Goal: Book appointment/travel/reservation

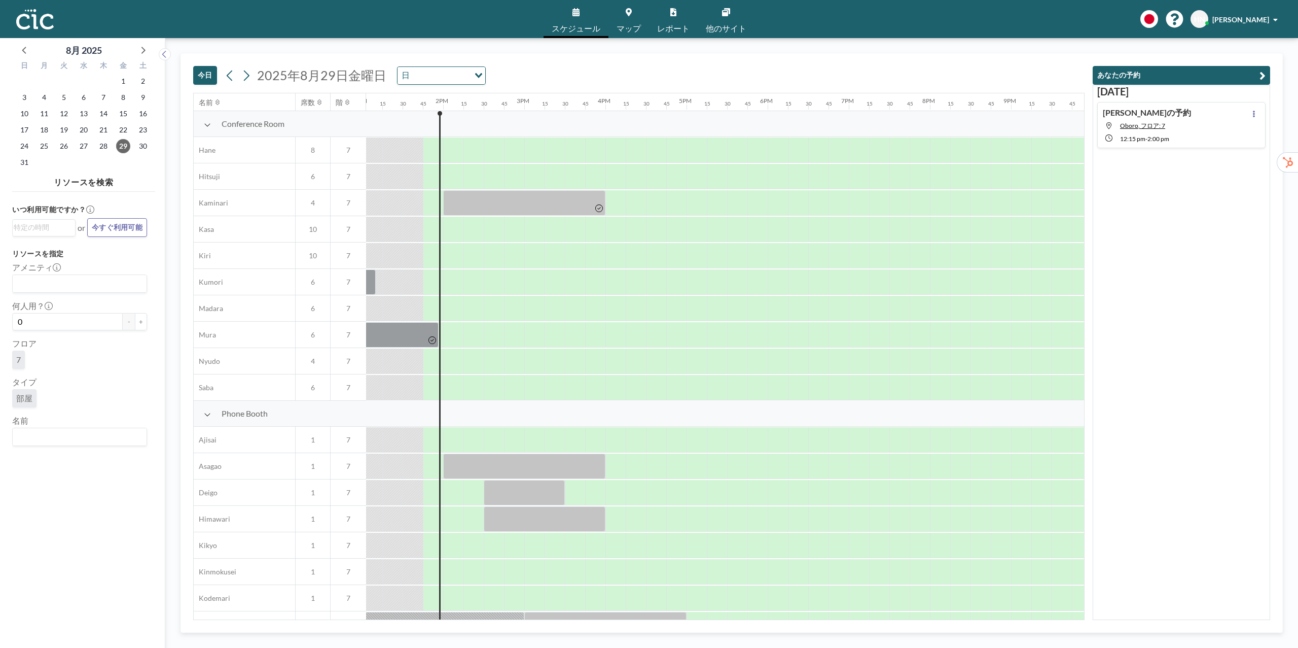
scroll to position [0, 1095]
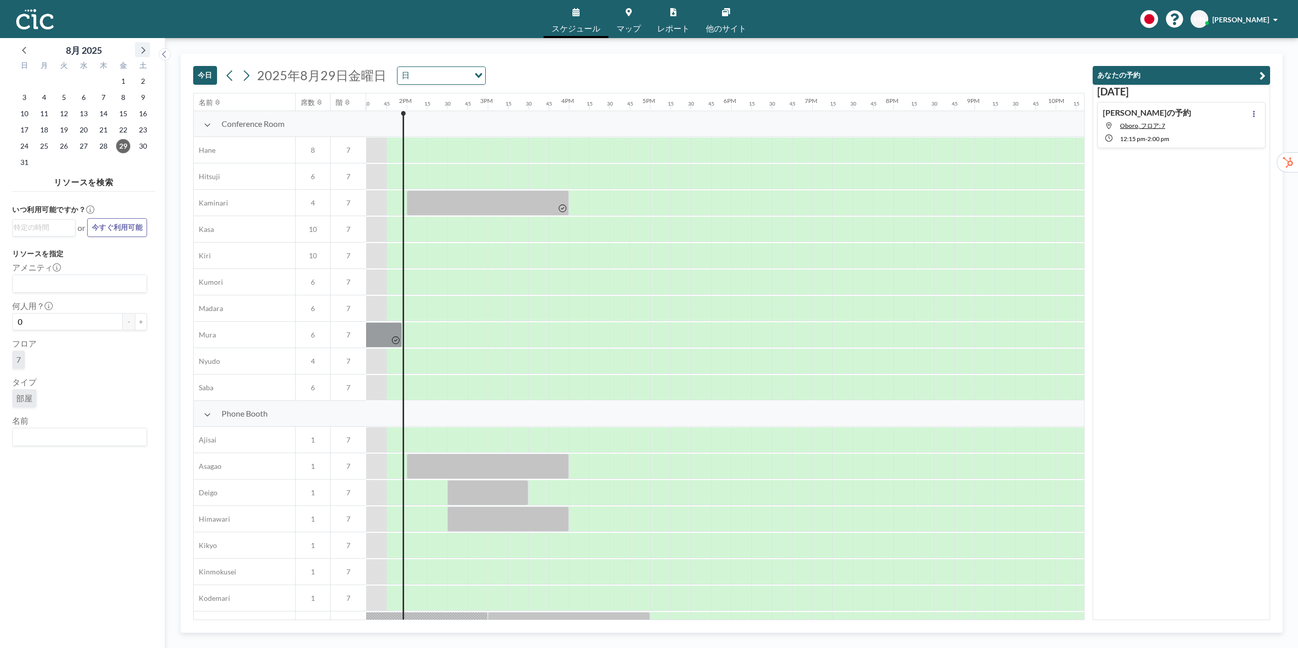
click at [142, 46] on icon at bounding box center [142, 49] width 13 height 13
click at [125, 95] on span "12" at bounding box center [123, 97] width 14 height 14
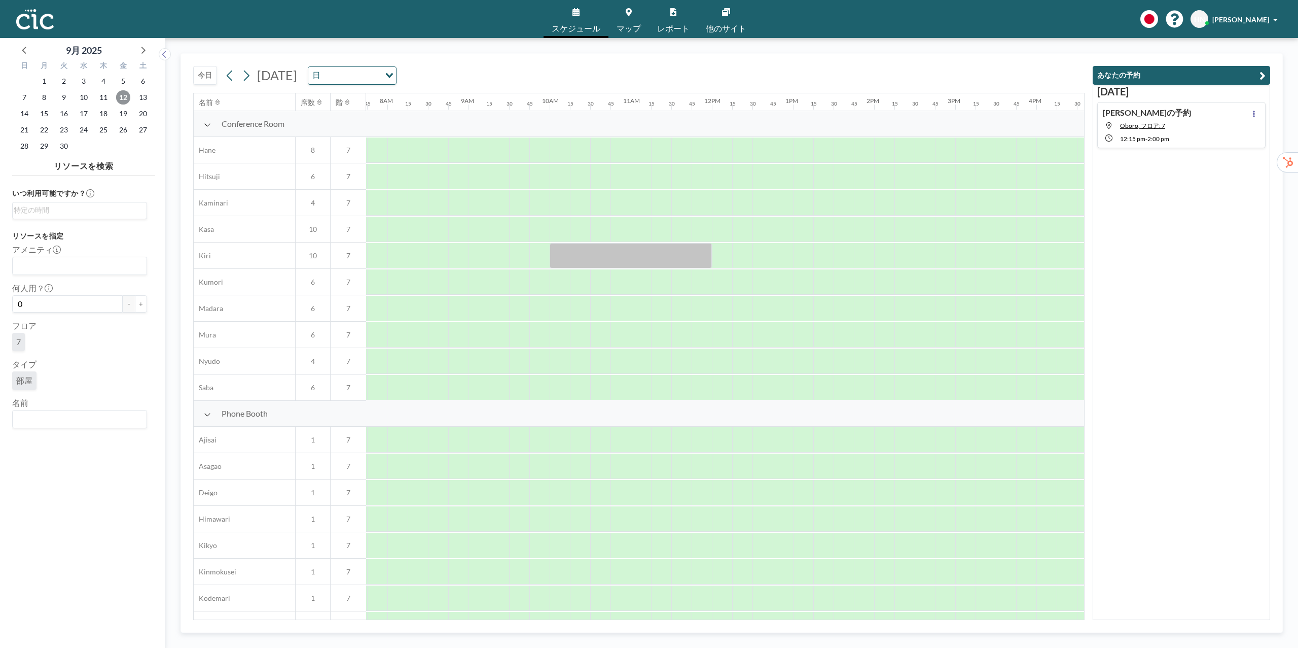
scroll to position [0, 629]
click at [839, 70] on div "[DATE] [DATE] 日 Loading..." at bounding box center [639, 73] width 892 height 39
click at [1007, 417] on div "Phone Booth" at bounding box center [625, 414] width 2120 height 26
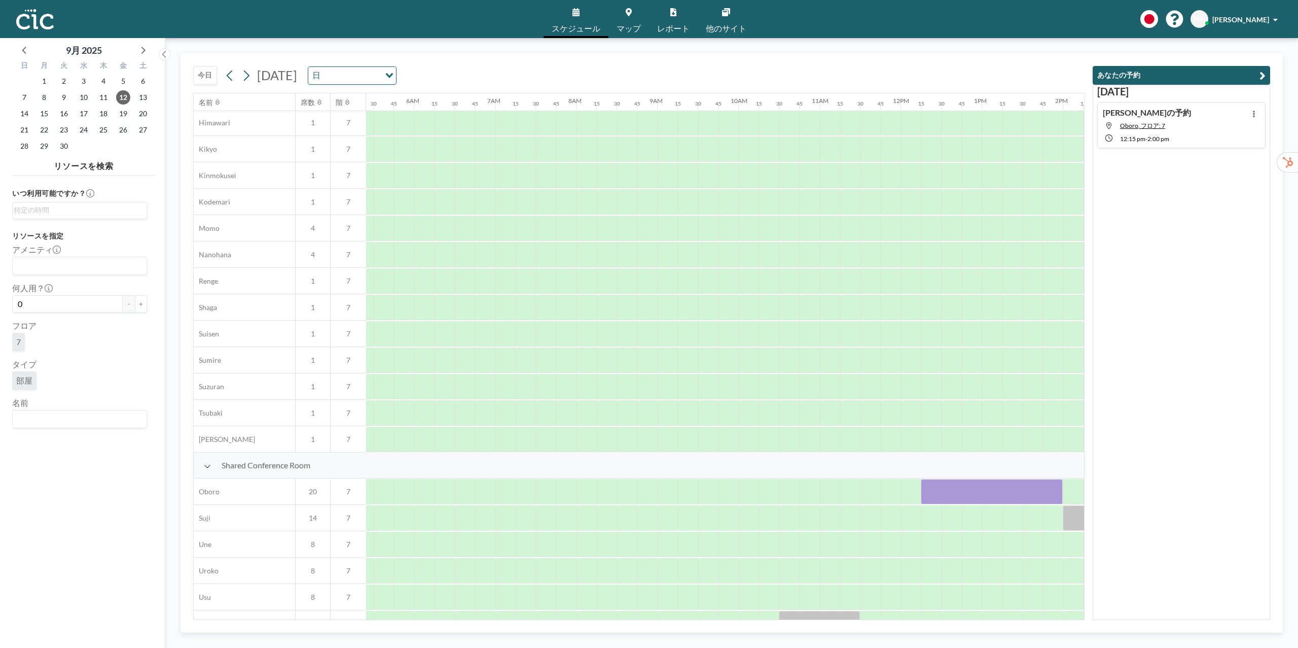
scroll to position [441, 439]
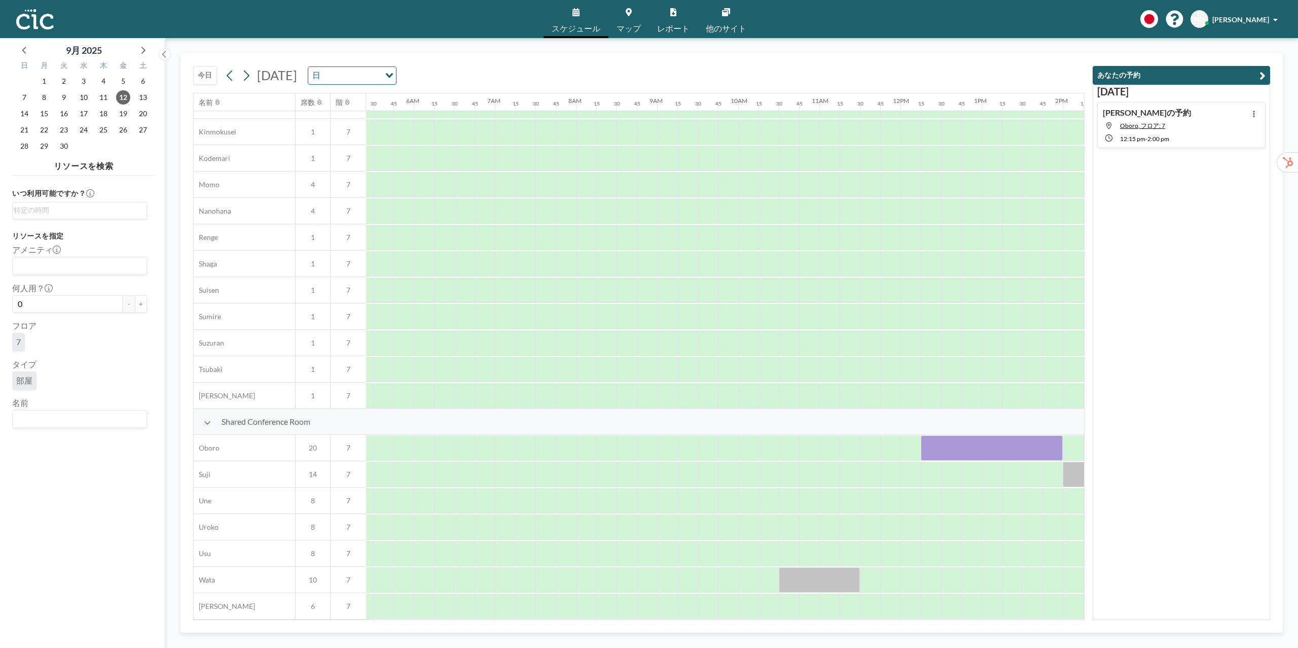
click at [1161, 457] on div "[DATE] [PERSON_NAME]の予約 Oboro, フロア: 7 12:15 PM - 2:00 PM" at bounding box center [1181, 352] width 177 height 535
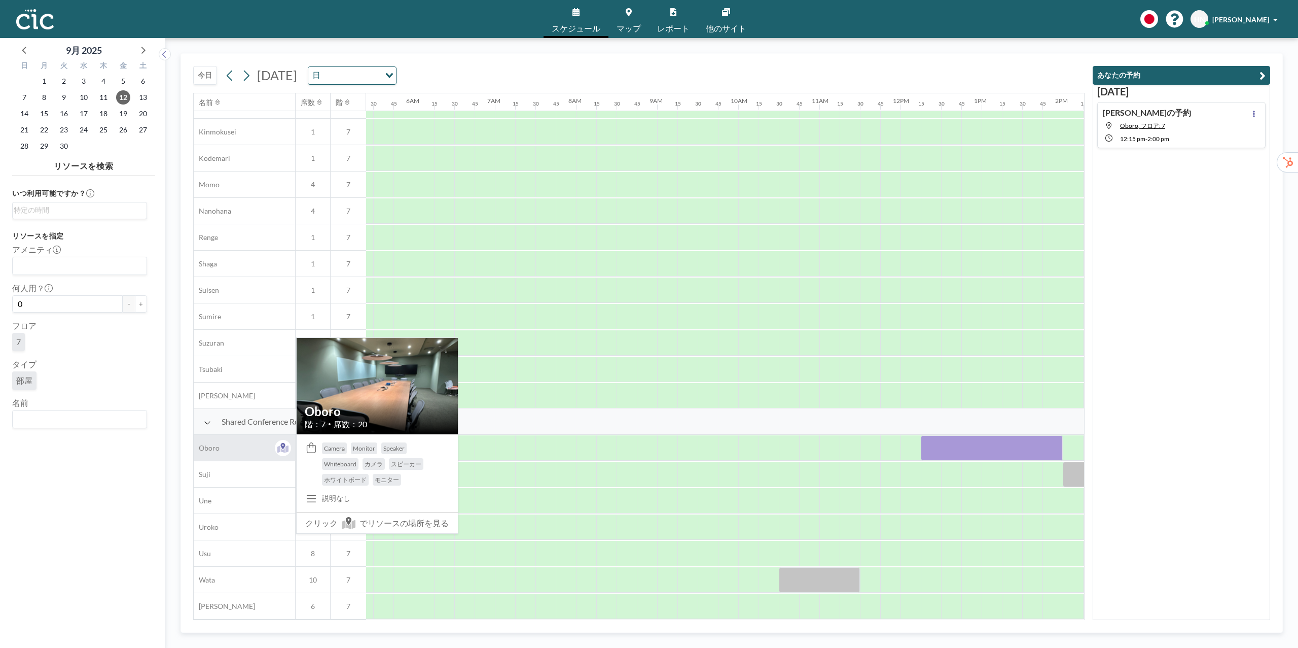
click at [222, 453] on div "Oboro" at bounding box center [244, 448] width 101 height 26
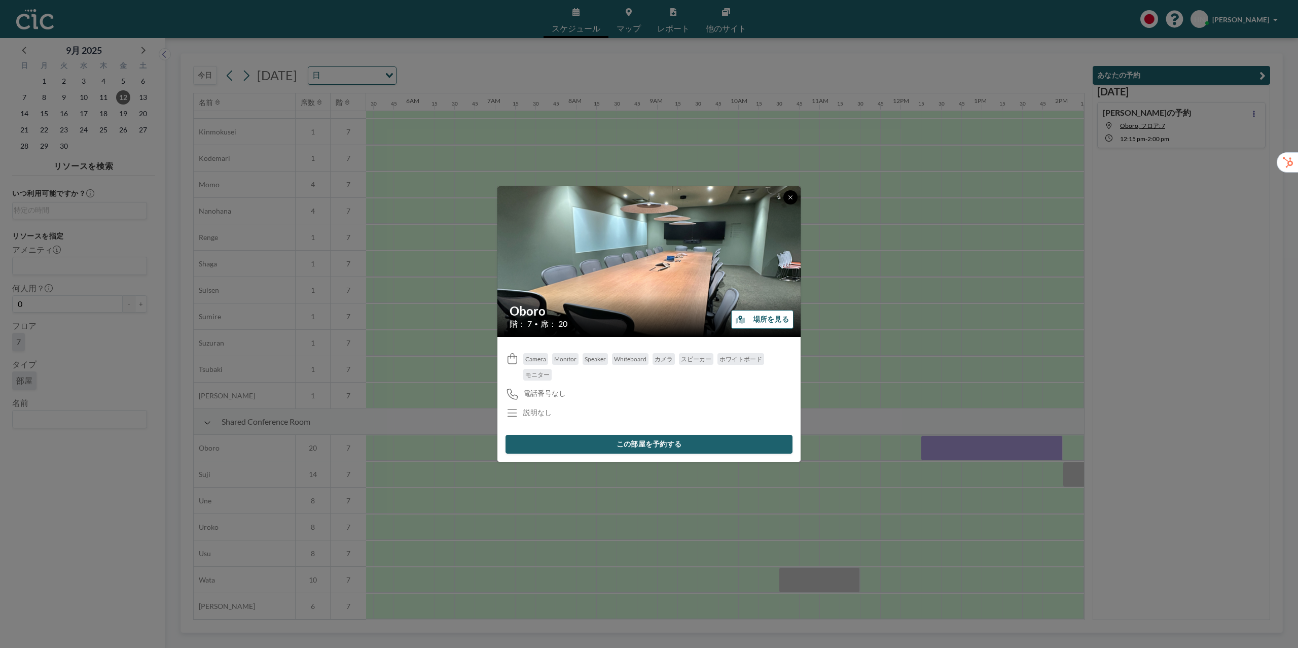
click at [791, 202] on button at bounding box center [790, 197] width 14 height 14
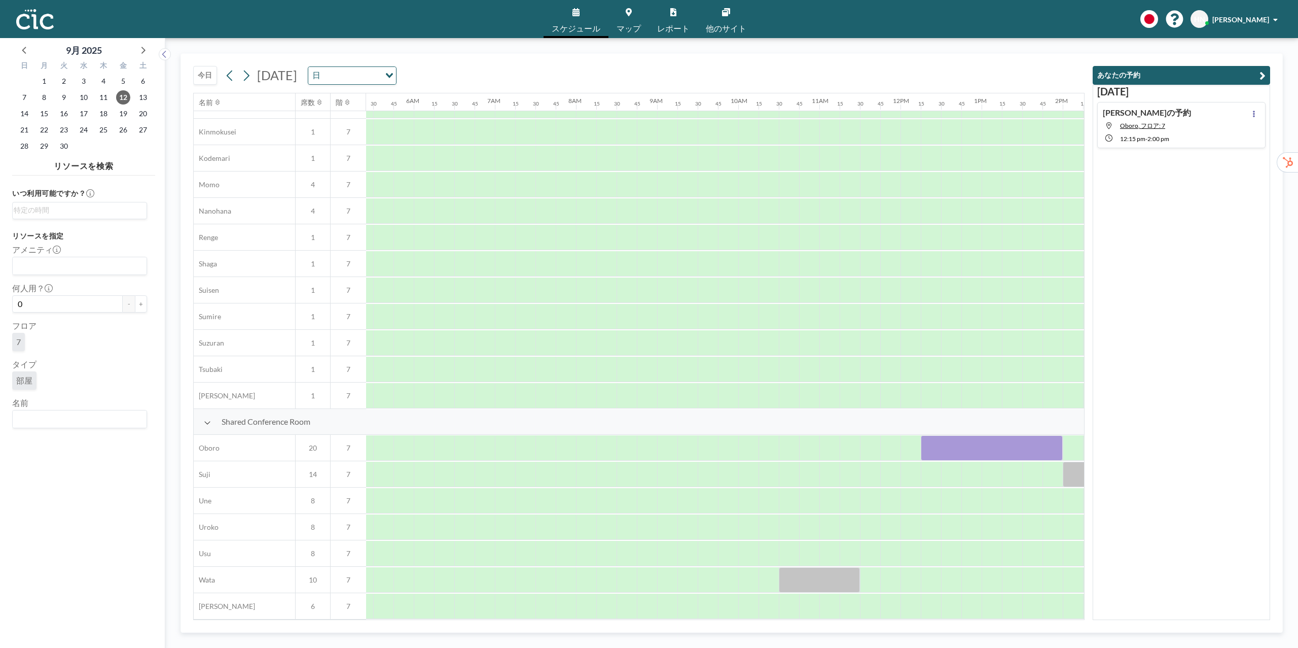
click at [181, 468] on div "[DATE] [DATE] 日 Loading... 名前 席数 階 12AM 15 30 45 1AM 15 30 45 2AM 15 30 45 3AM …" at bounding box center [732, 342] width 1102 height 579
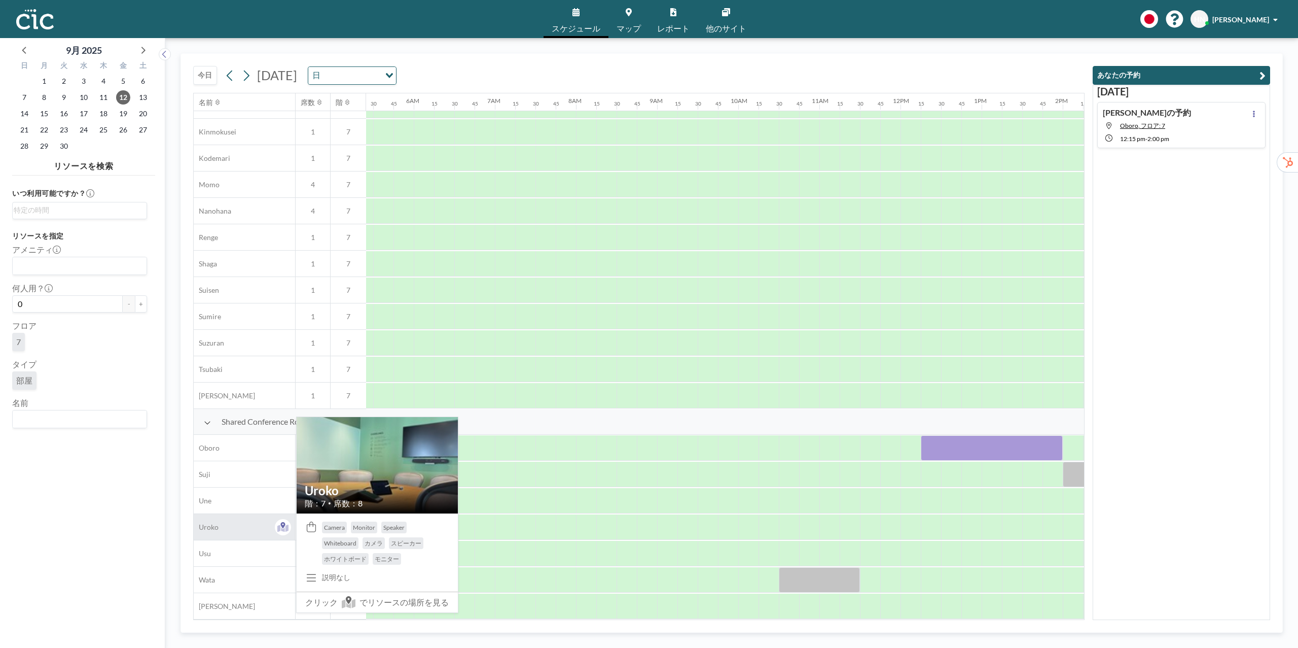
click at [250, 532] on div "Uroko" at bounding box center [244, 527] width 101 height 26
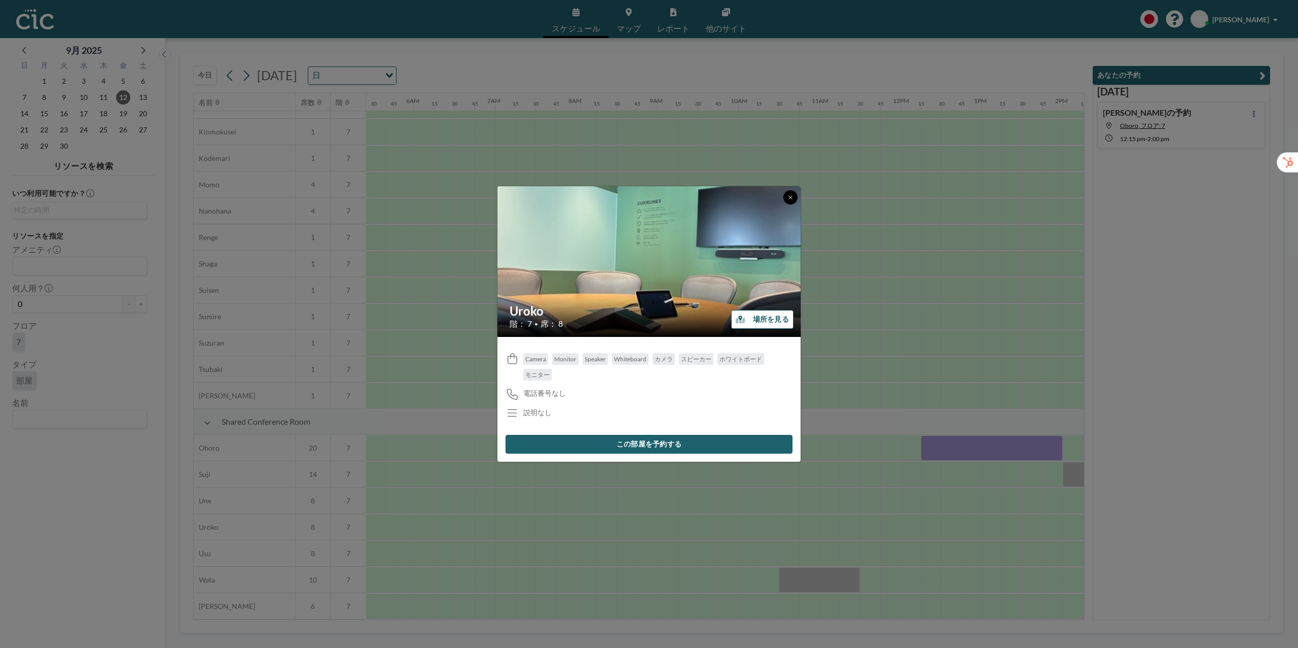
click at [789, 198] on icon at bounding box center [791, 197] width 4 height 4
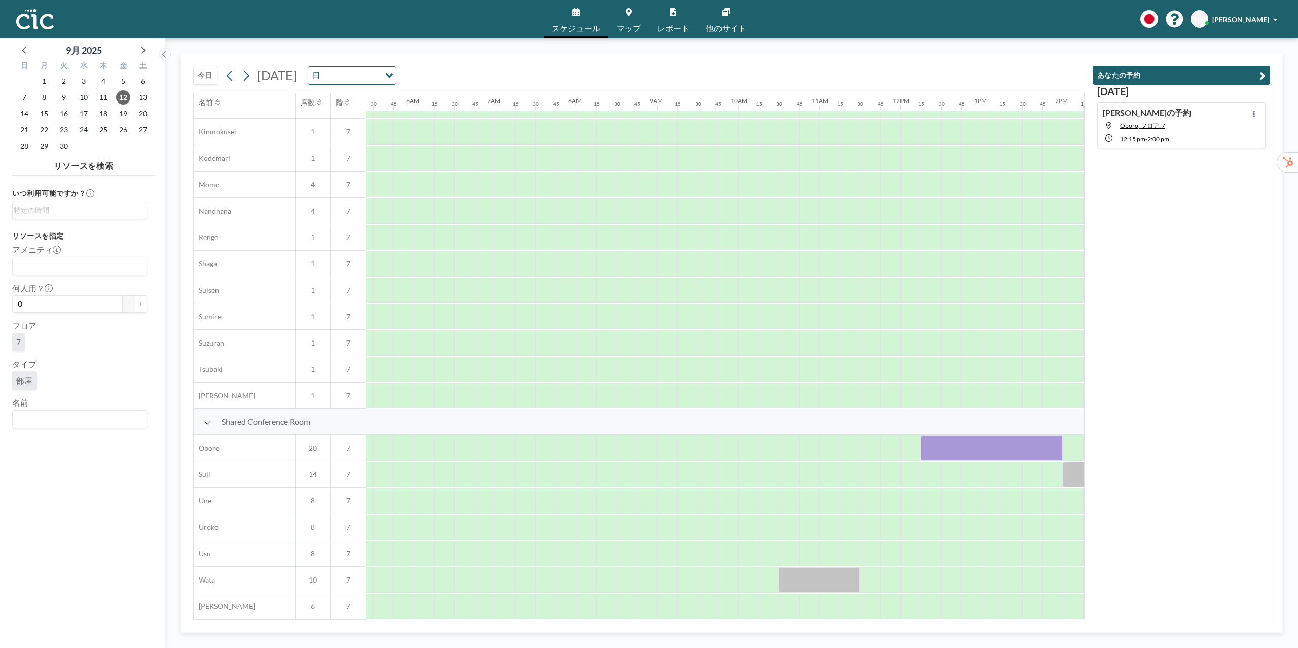
click at [952, 415] on div "Shared Conference Room" at bounding box center [815, 422] width 2120 height 26
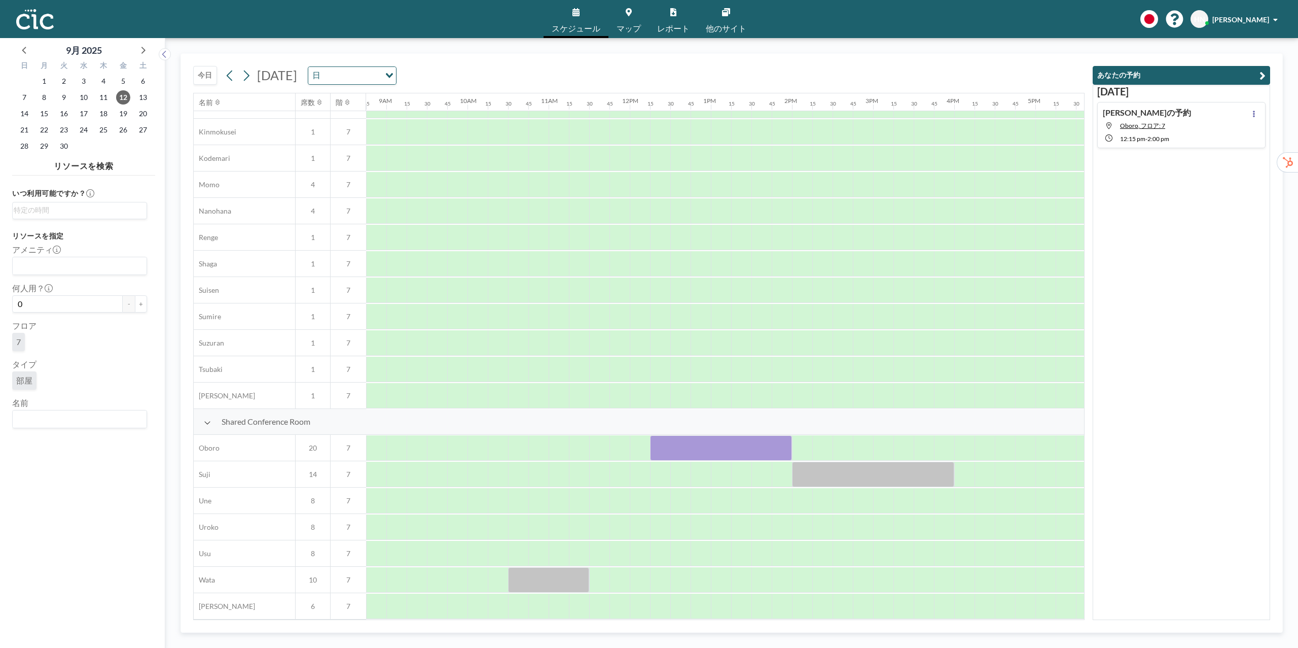
scroll to position [441, 737]
